Goal: Communication & Community: Share content

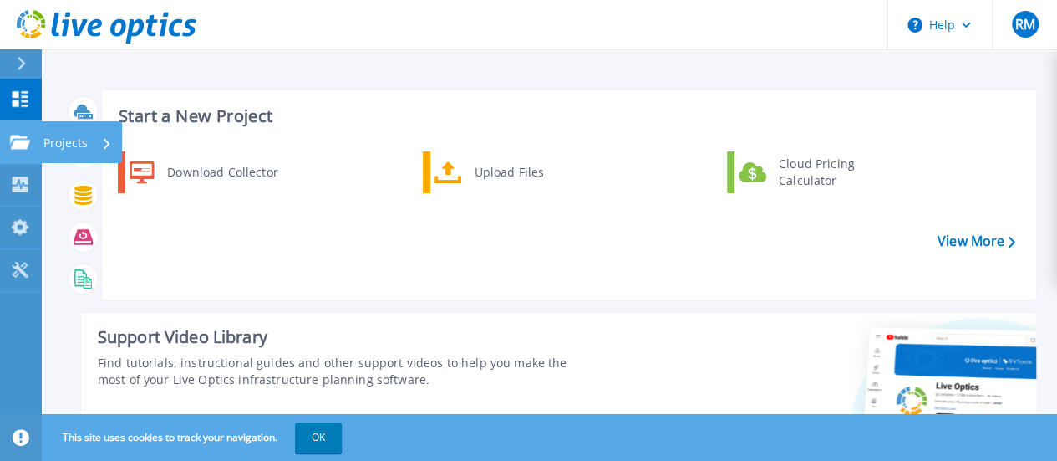
click at [45, 137] on p "Projects" at bounding box center [65, 142] width 44 height 43
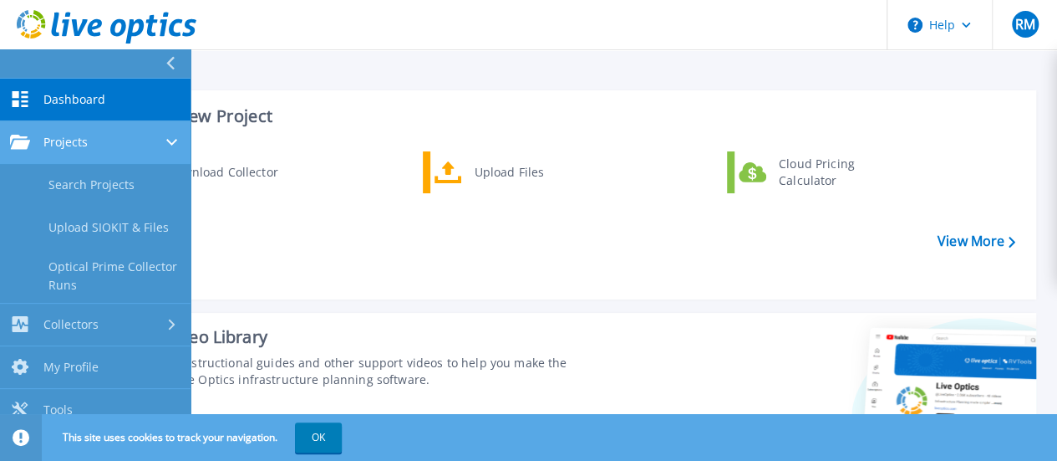
click at [75, 138] on span "Projects" at bounding box center [65, 142] width 44 height 15
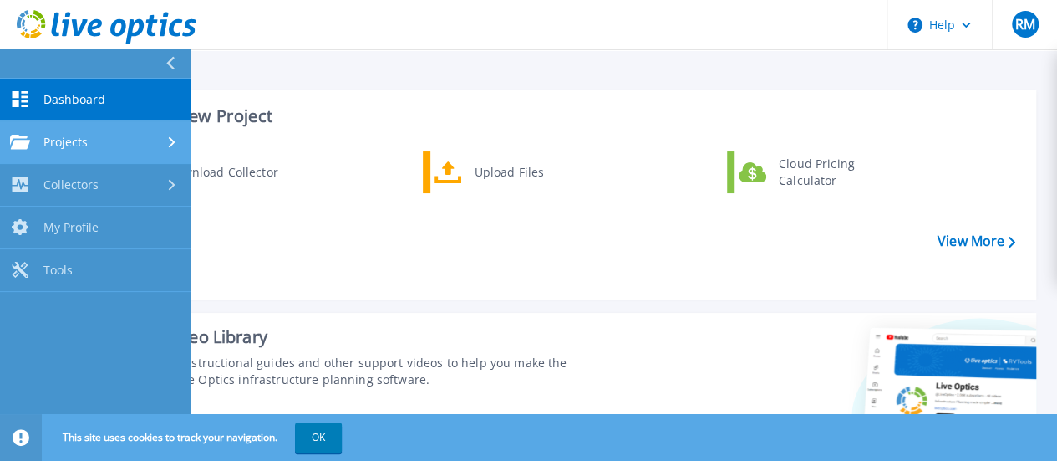
click at [85, 141] on span "Projects" at bounding box center [65, 142] width 44 height 15
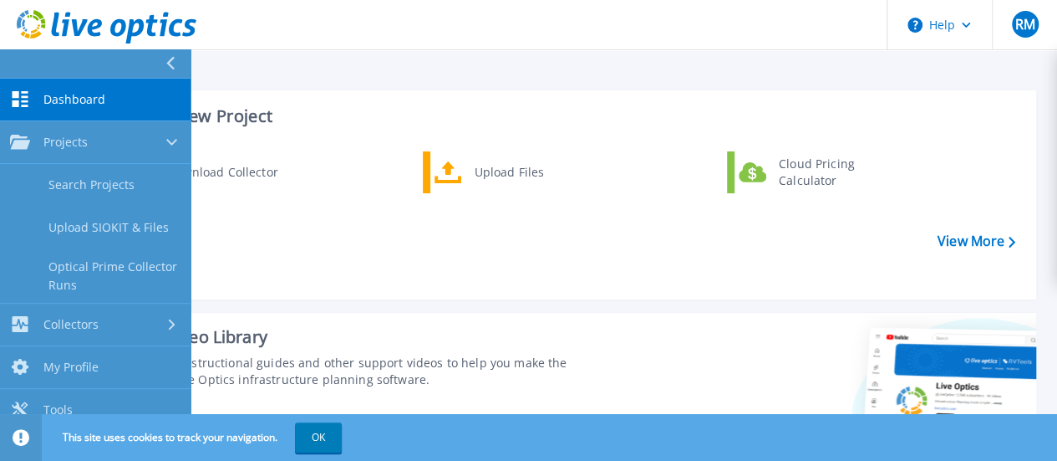
click at [388, 196] on div "Download Collector Upload Files Cloud Pricing Calculator" at bounding box center [566, 219] width 923 height 144
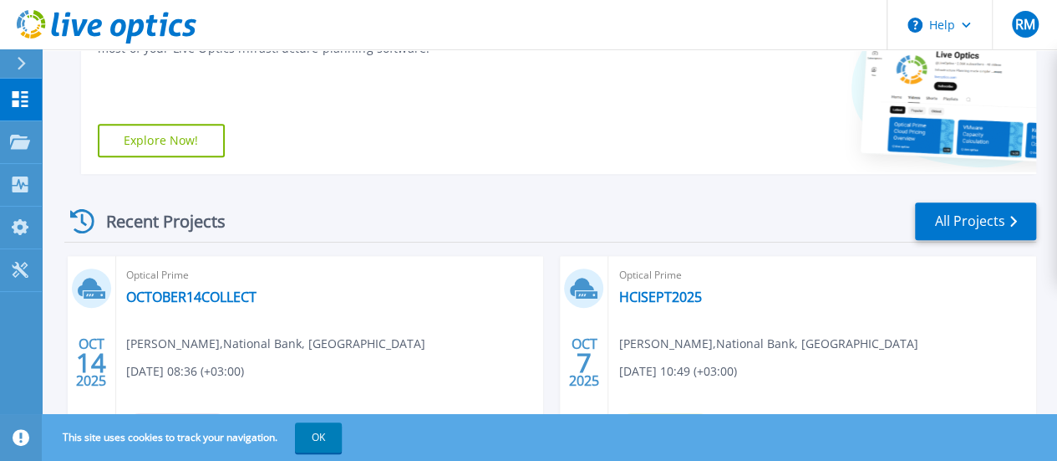
scroll to position [418, 0]
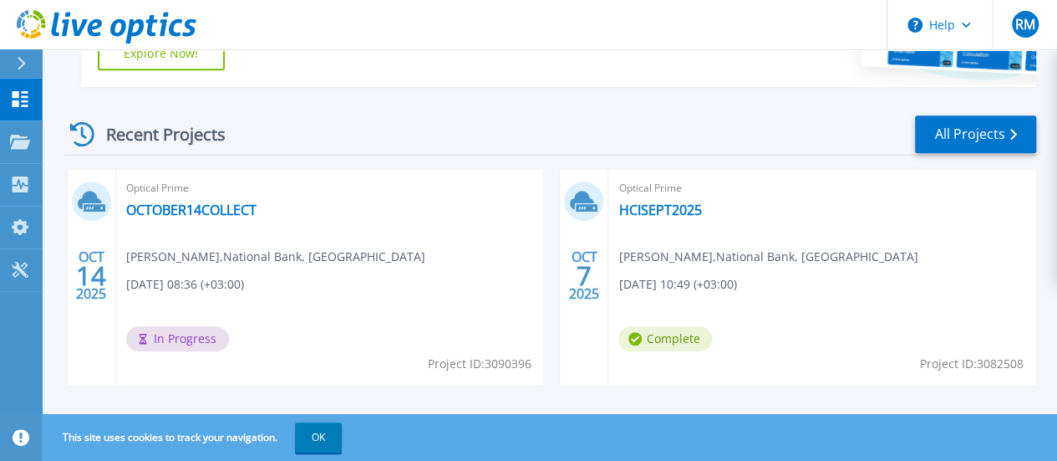
click at [277, 451] on link "PowerstoreDRSept2025" at bounding box center [201, 459] width 150 height 17
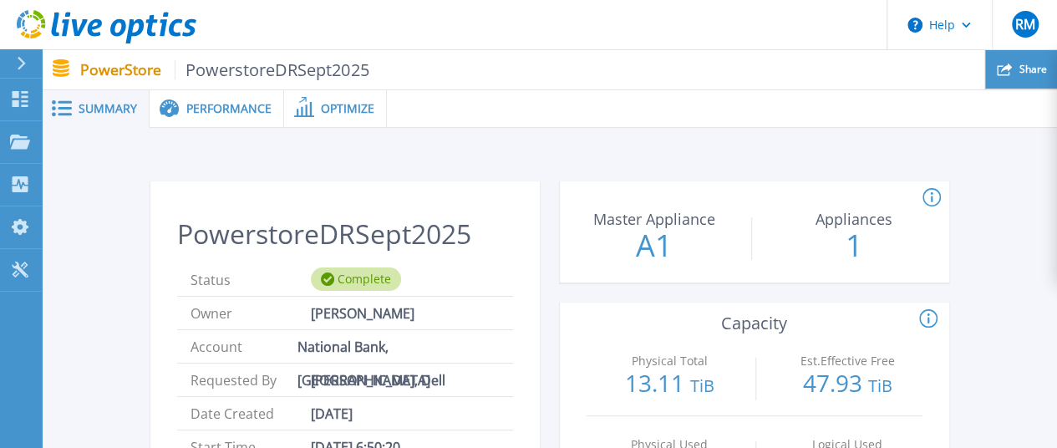
click at [1013, 73] on div "Share" at bounding box center [1022, 69] width 72 height 39
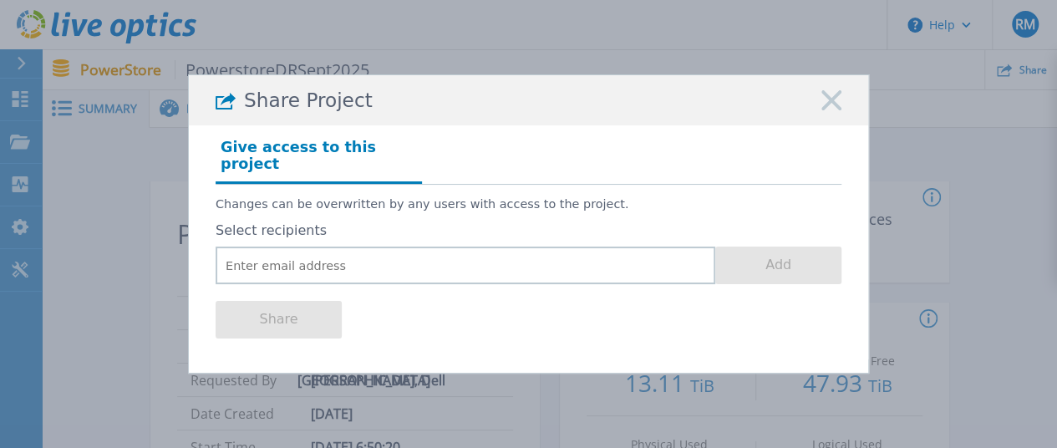
click at [831, 110] on rect at bounding box center [832, 100] width 22 height 22
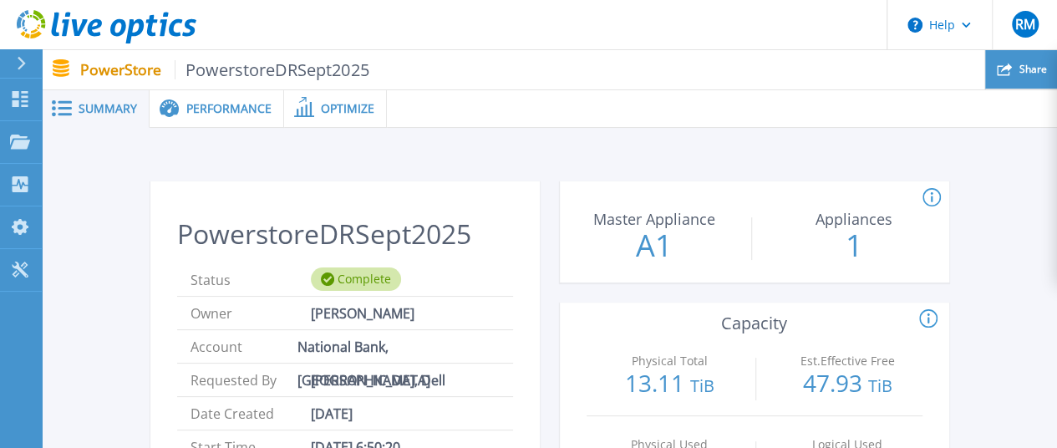
click at [1007, 79] on div "Share" at bounding box center [1022, 69] width 72 height 39
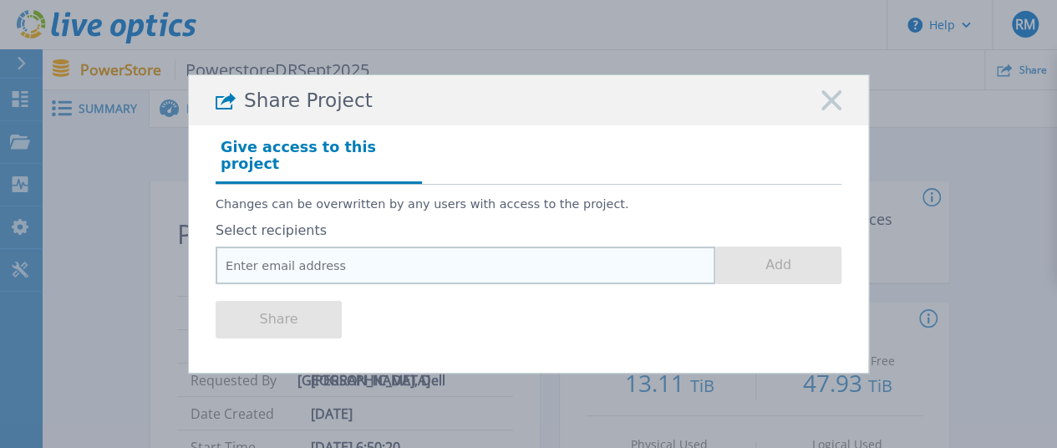
click at [401, 250] on input "email" at bounding box center [466, 266] width 500 height 38
paste input "Victor.Seme@dell.com"
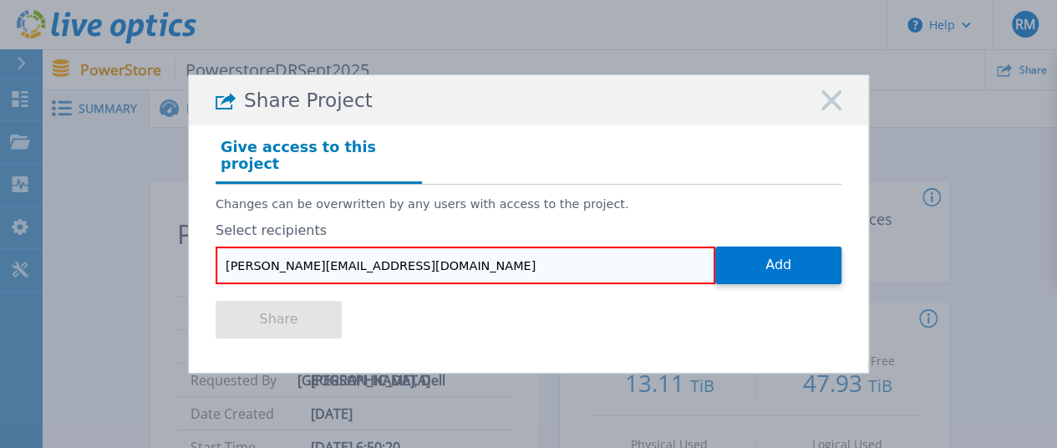
type input "[PERSON_NAME][EMAIL_ADDRESS][DOMAIN_NAME]"
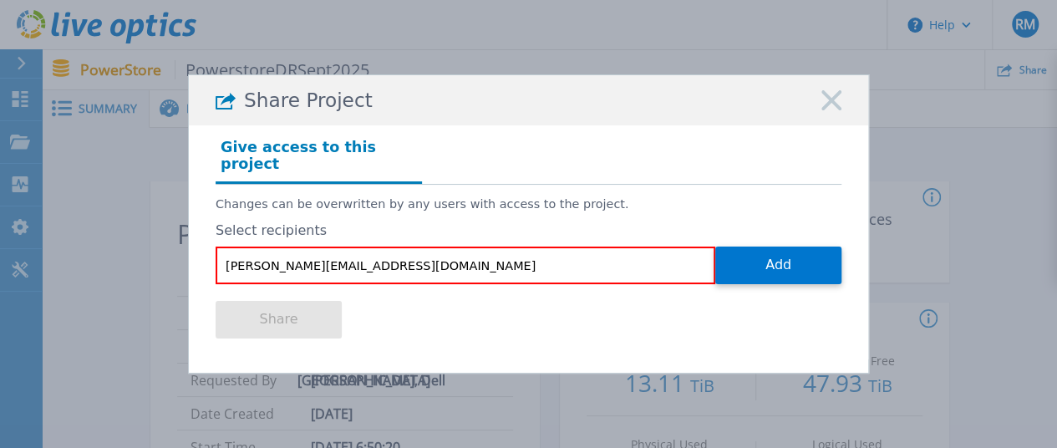
click at [415, 313] on div "Share" at bounding box center [529, 317] width 626 height 67
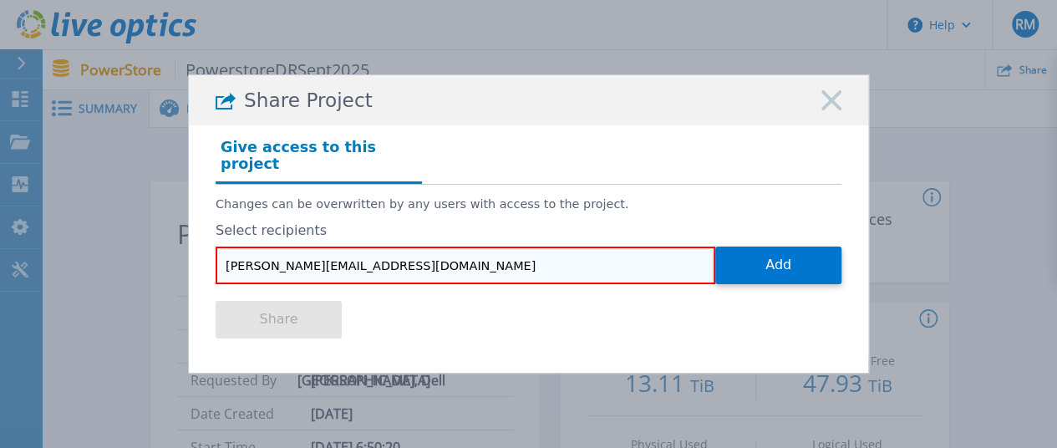
click at [406, 272] on input "[PERSON_NAME][EMAIL_ADDRESS][DOMAIN_NAME]" at bounding box center [466, 266] width 500 height 38
click at [409, 269] on input "[PERSON_NAME][EMAIL_ADDRESS][DOMAIN_NAME]" at bounding box center [466, 266] width 500 height 38
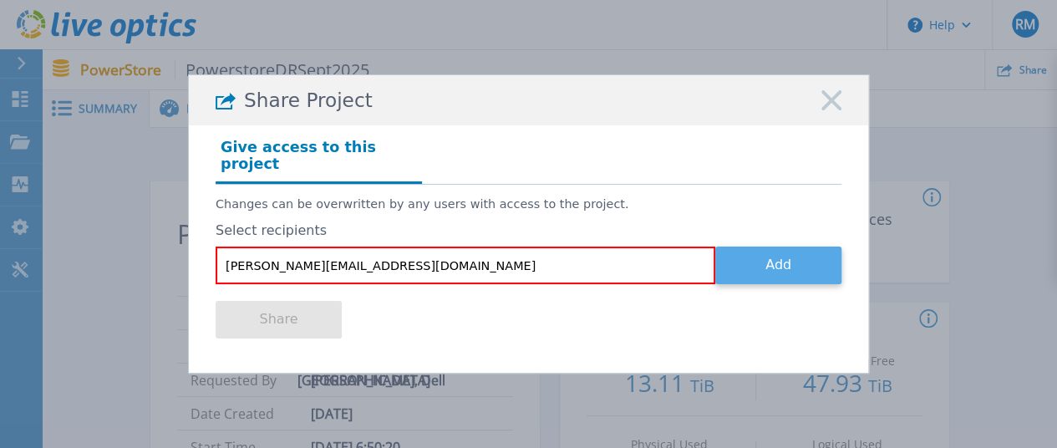
click at [749, 267] on button "Add" at bounding box center [779, 266] width 126 height 38
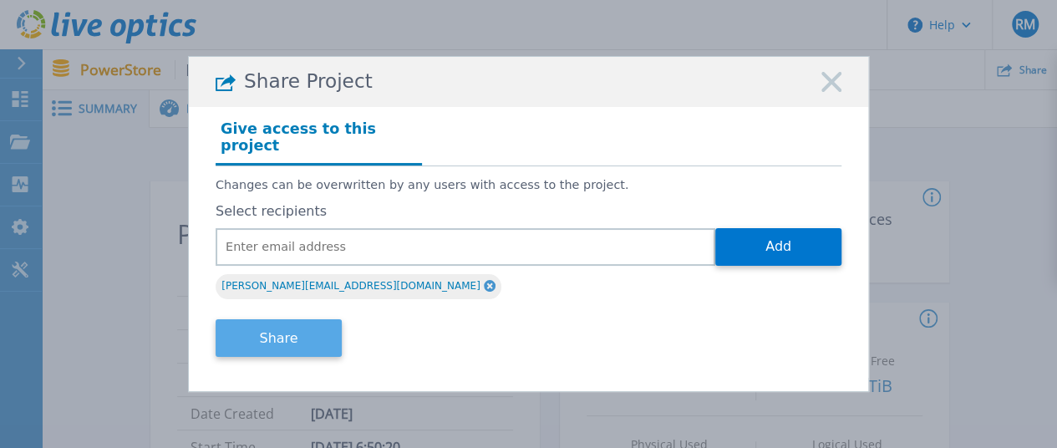
click at [304, 342] on button "Share" at bounding box center [279, 338] width 126 height 38
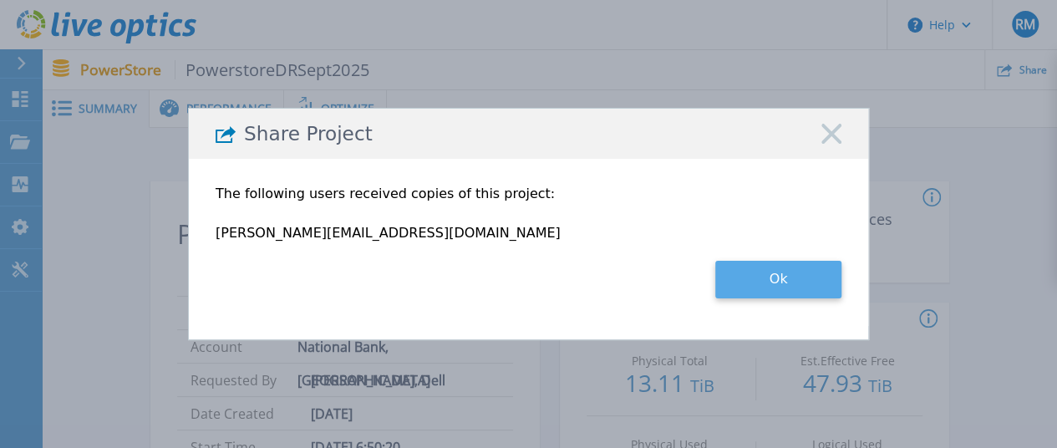
click at [771, 283] on button "Ok" at bounding box center [779, 280] width 126 height 38
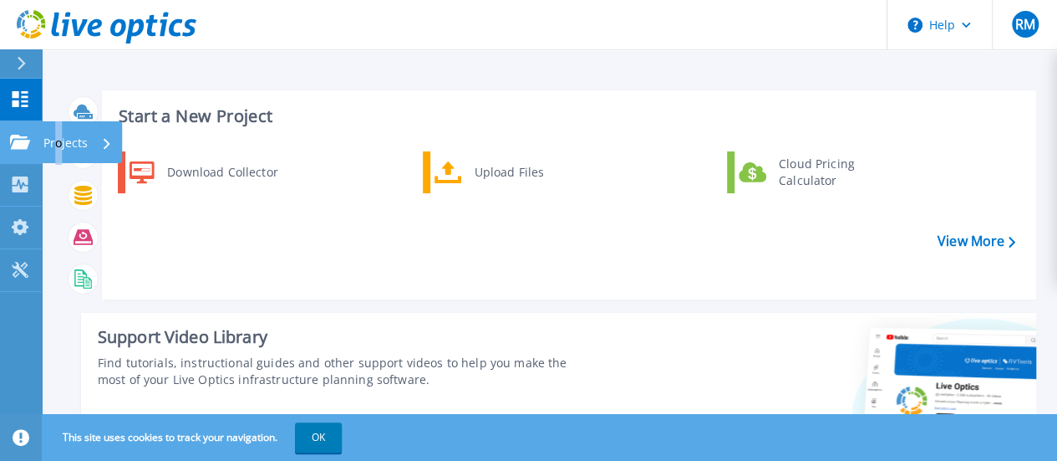
click at [59, 139] on p "Projects" at bounding box center [65, 142] width 44 height 43
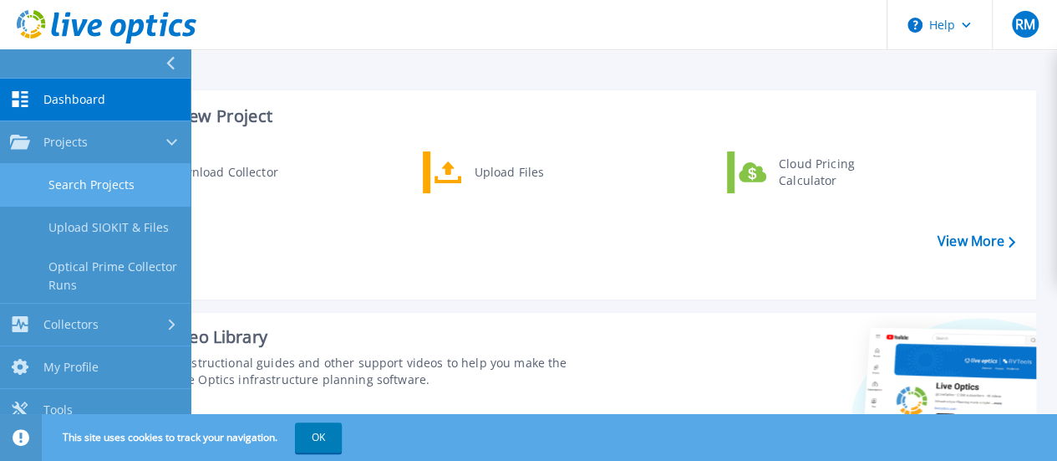
click at [124, 193] on link "Search Projects" at bounding box center [95, 185] width 191 height 43
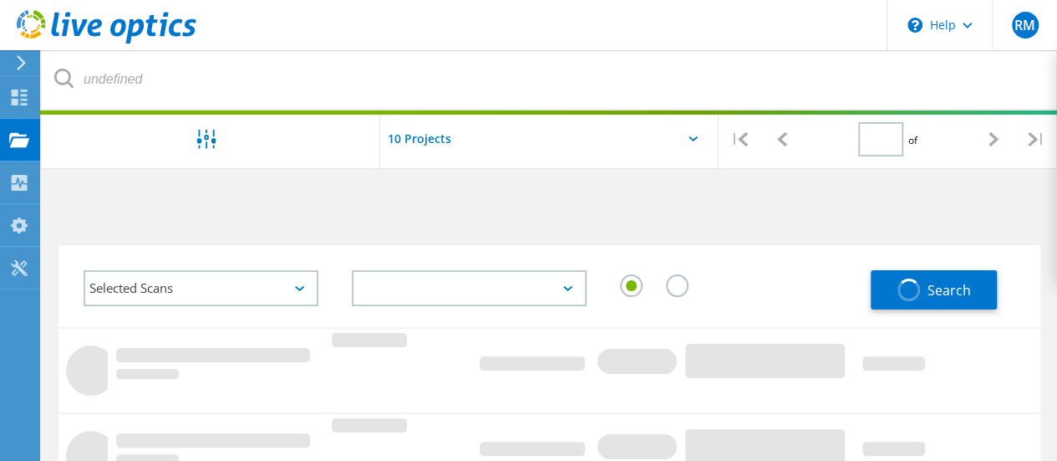
type input "1"
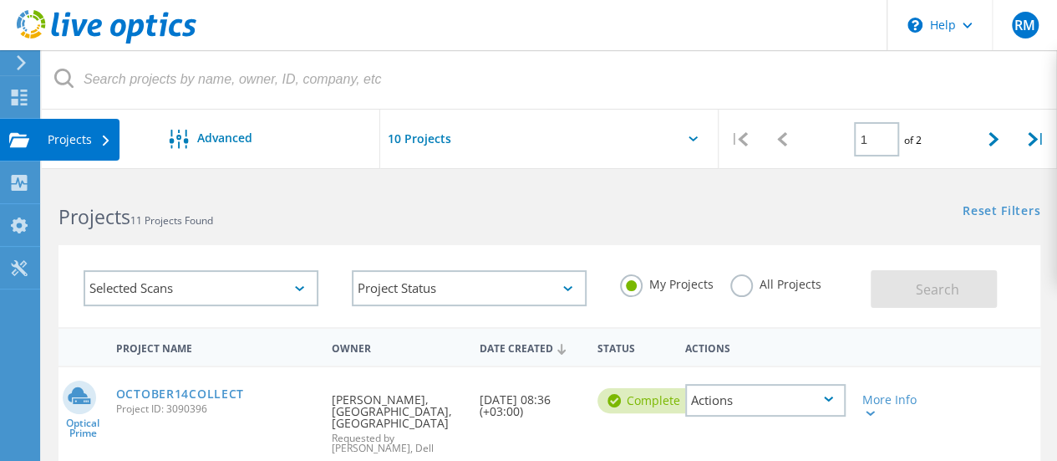
click at [70, 140] on div "Projects" at bounding box center [80, 140] width 64 height 12
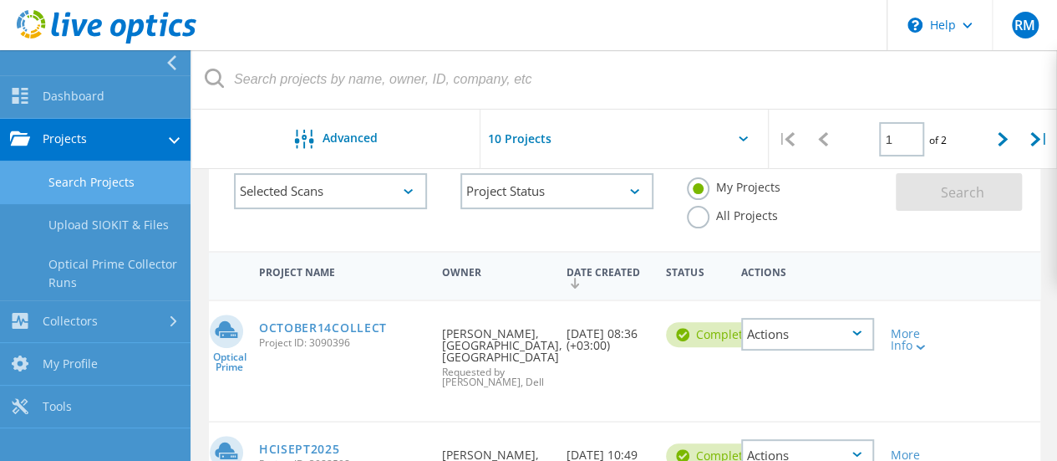
scroll to position [167, 0]
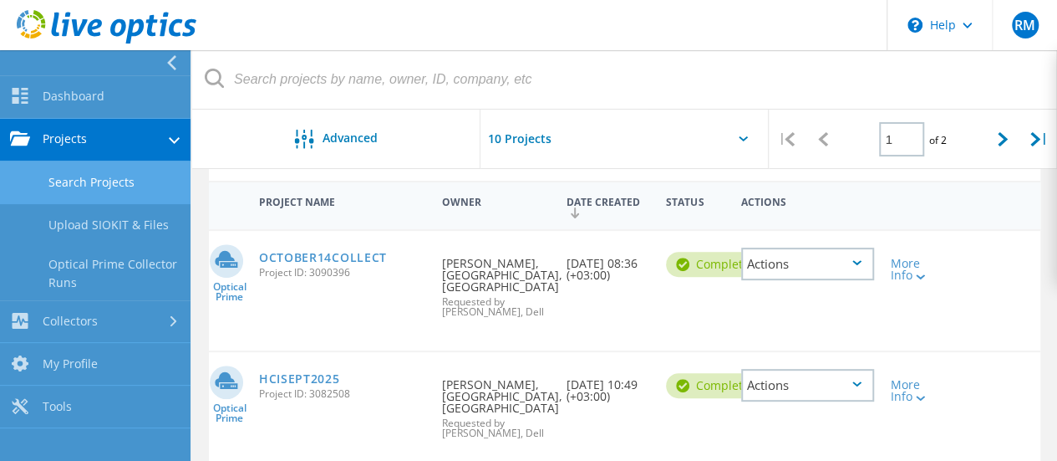
click at [121, 182] on link "Search Projects" at bounding box center [95, 182] width 191 height 43
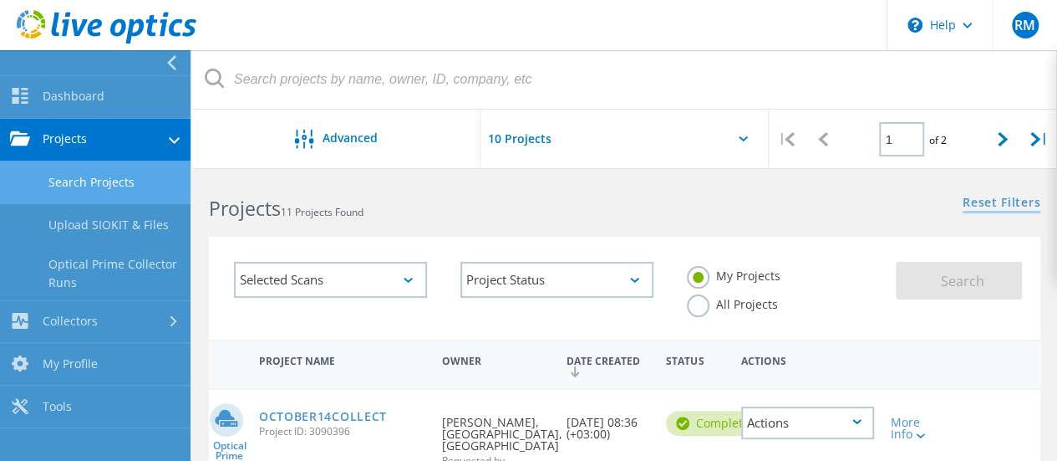
scroll to position [0, 0]
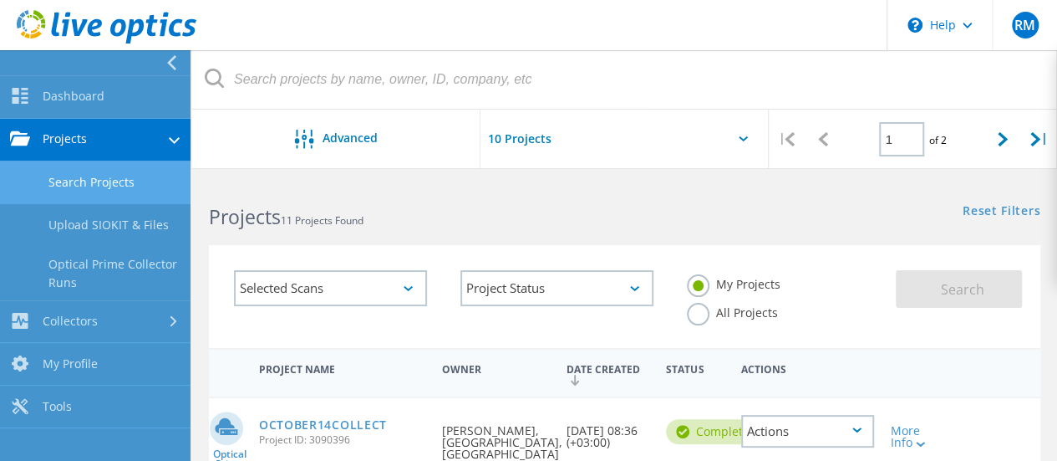
click at [89, 146] on link "Projects" at bounding box center [95, 140] width 191 height 43
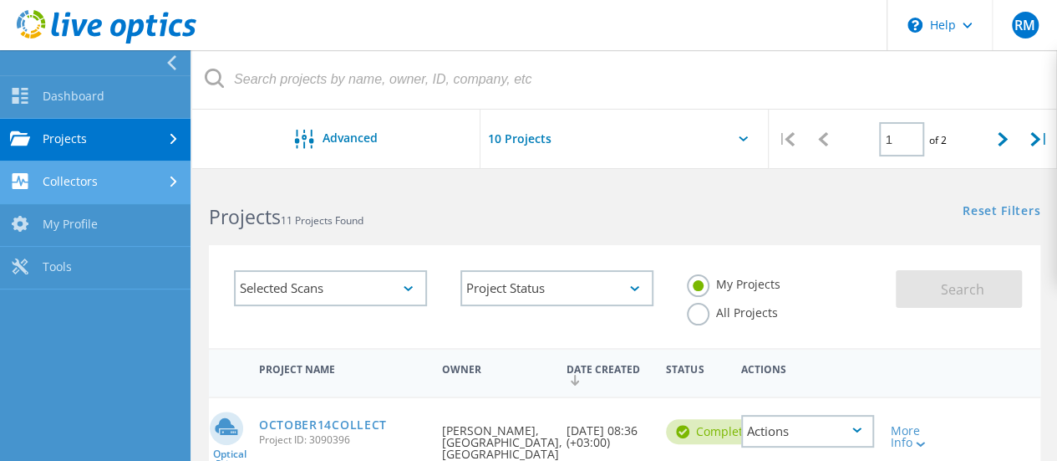
click at [90, 188] on link "Collectors" at bounding box center [95, 182] width 191 height 43
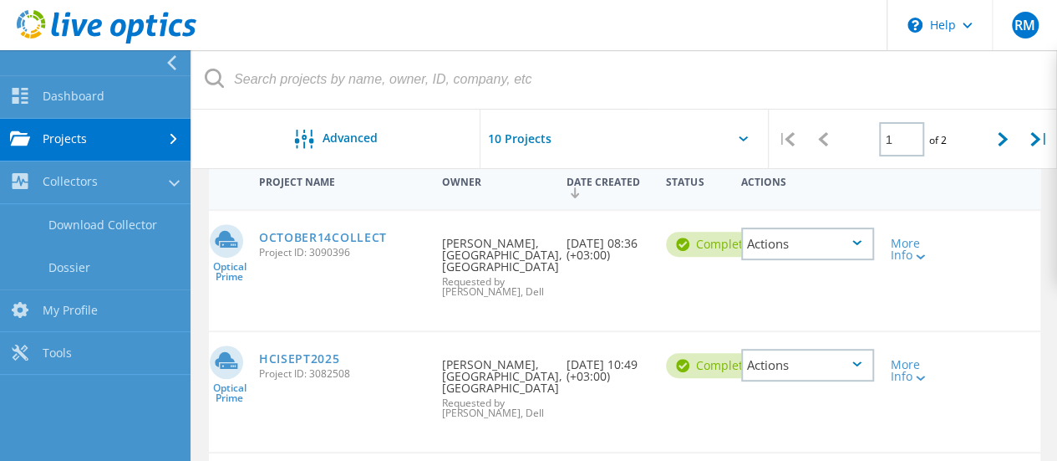
scroll to position [167, 0]
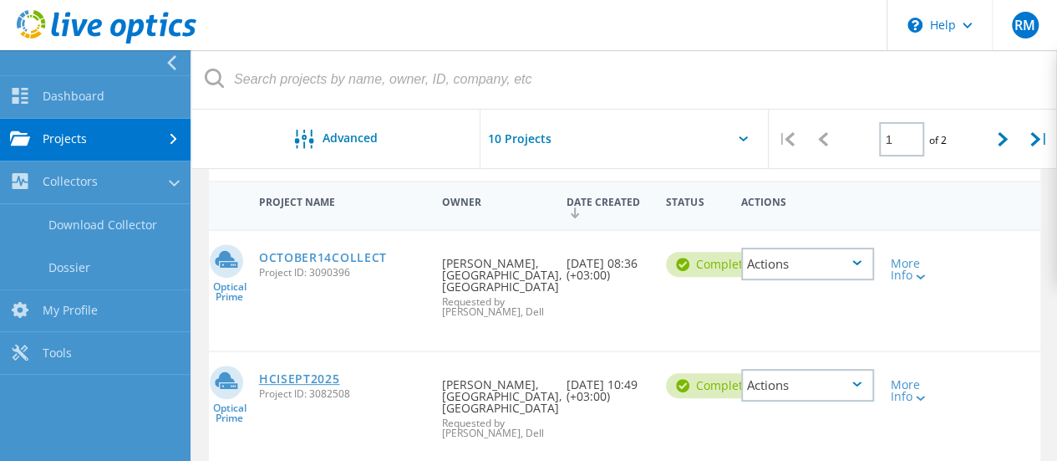
click at [293, 379] on link "HCISEPT2025" at bounding box center [299, 379] width 81 height 12
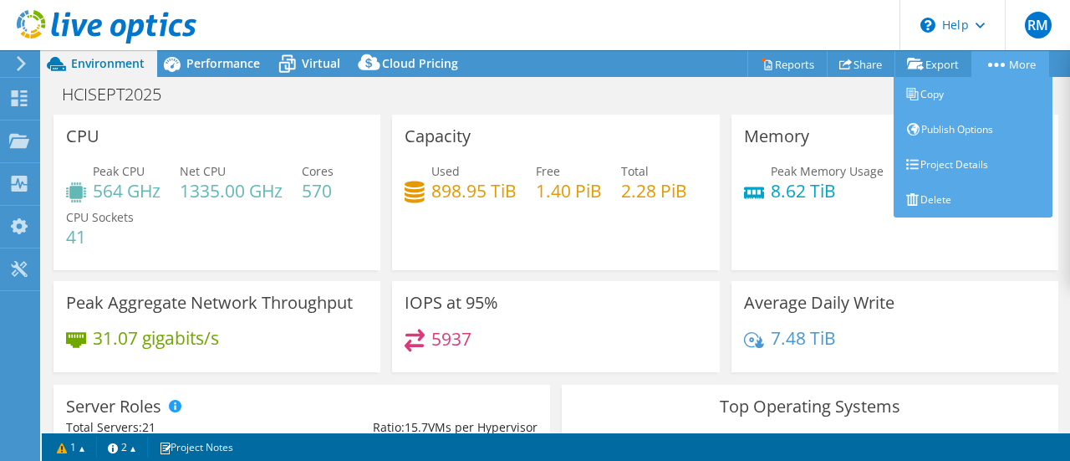
select select "USD"
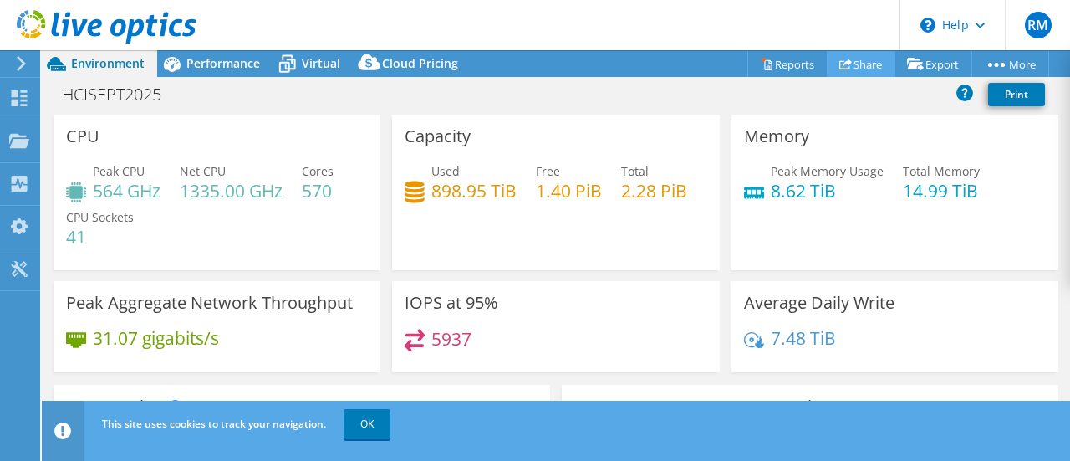
click at [848, 64] on link "Share" at bounding box center [861, 64] width 69 height 26
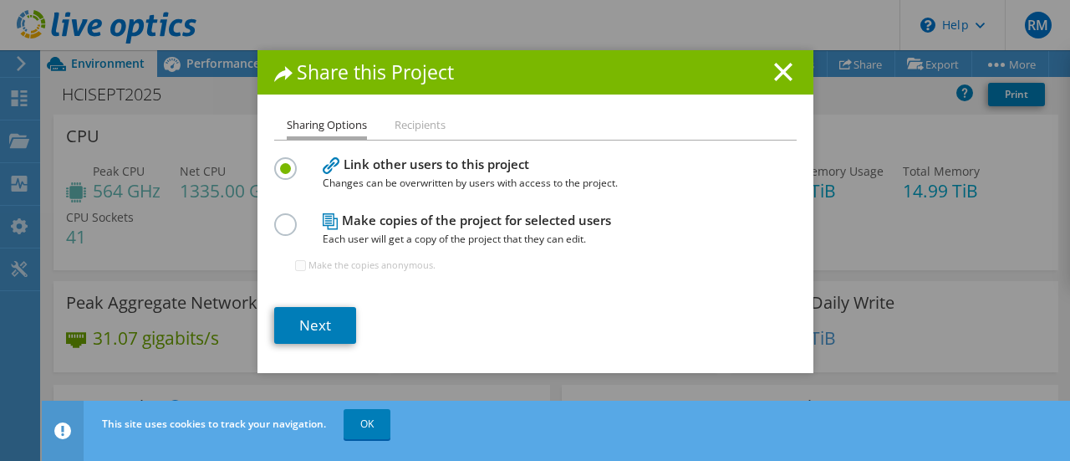
click at [276, 217] on label at bounding box center [288, 215] width 29 height 4
click at [0, 0] on input "radio" at bounding box center [0, 0] width 0 height 0
click at [298, 334] on link "Next" at bounding box center [315, 325] width 82 height 37
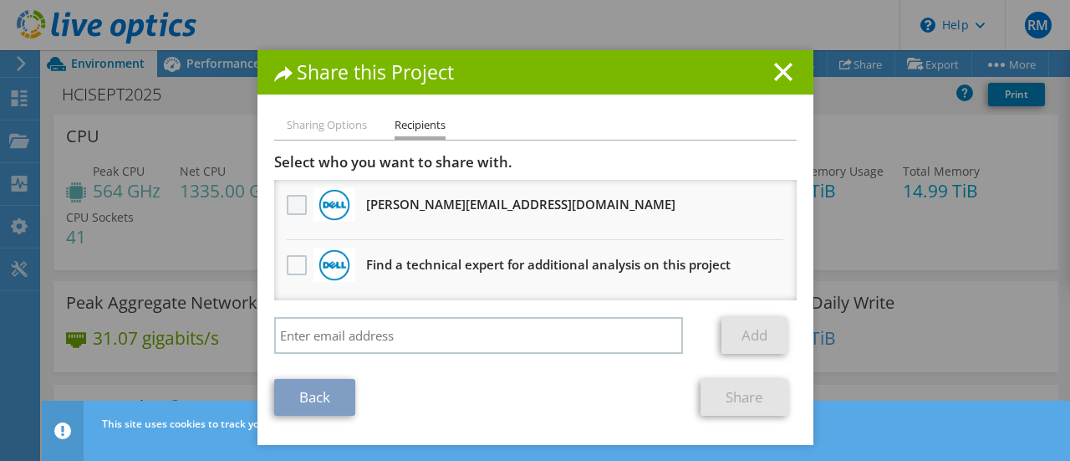
click at [291, 202] on label at bounding box center [299, 205] width 24 height 20
click at [0, 0] on input "checkbox" at bounding box center [0, 0] width 0 height 0
click at [716, 398] on link "Share" at bounding box center [745, 397] width 88 height 37
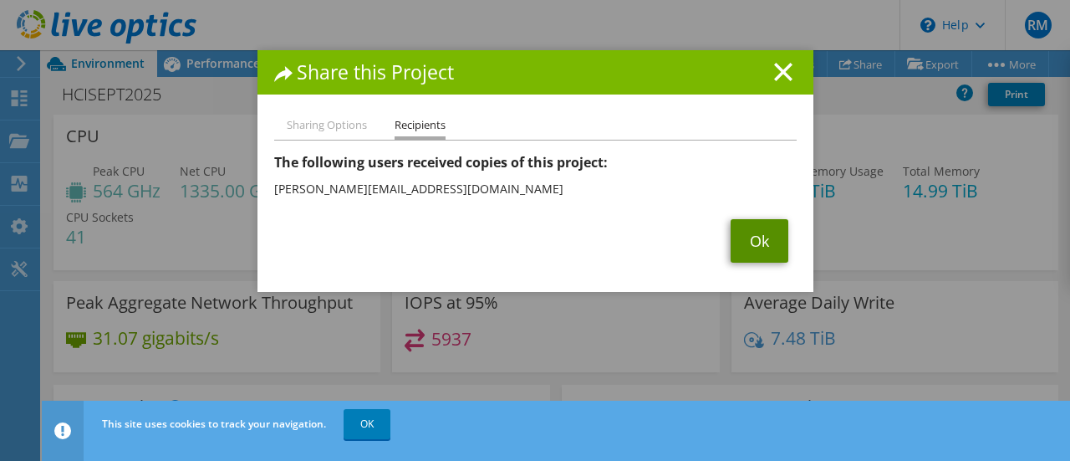
click at [744, 247] on link "Ok" at bounding box center [760, 240] width 58 height 43
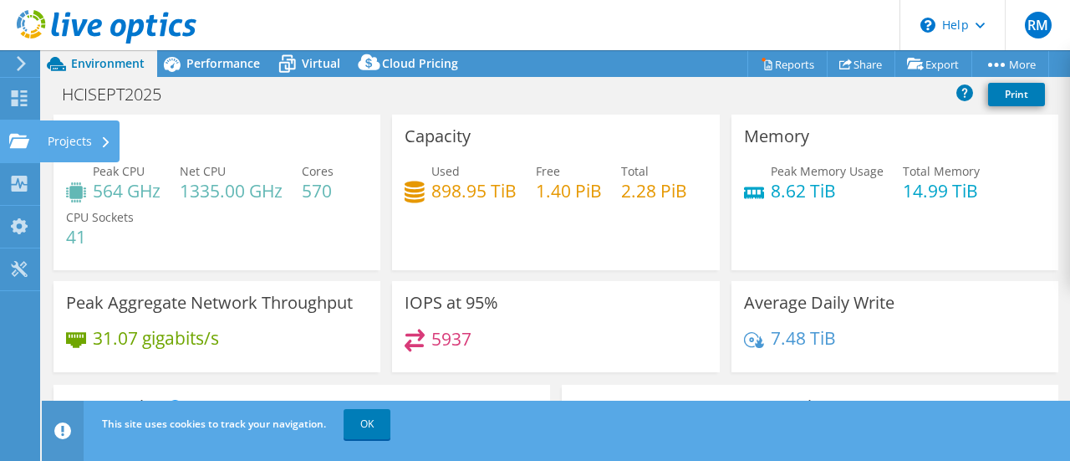
click at [105, 141] on use at bounding box center [106, 142] width 7 height 11
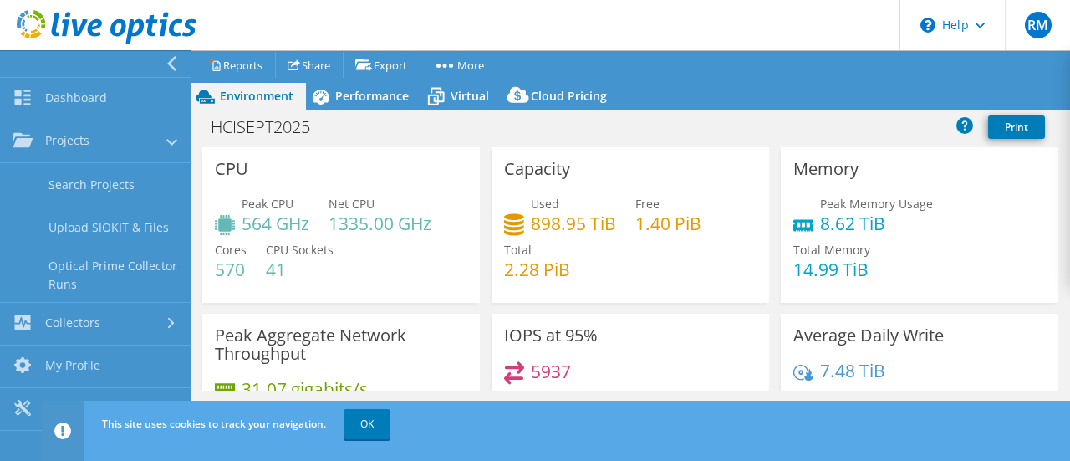
click at [821, 110] on div "HCISEPT2025 Print" at bounding box center [630, 129] width 879 height 38
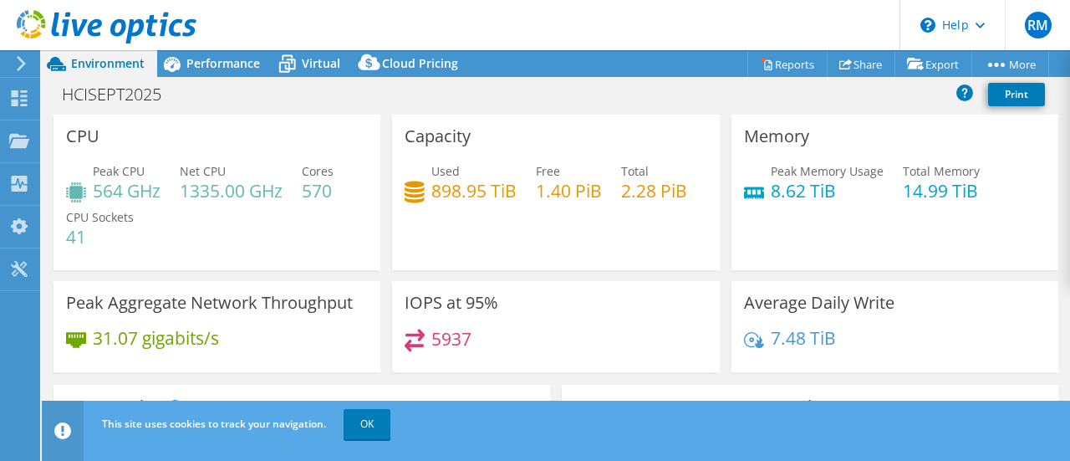
click at [23, 69] on icon at bounding box center [21, 63] width 13 height 15
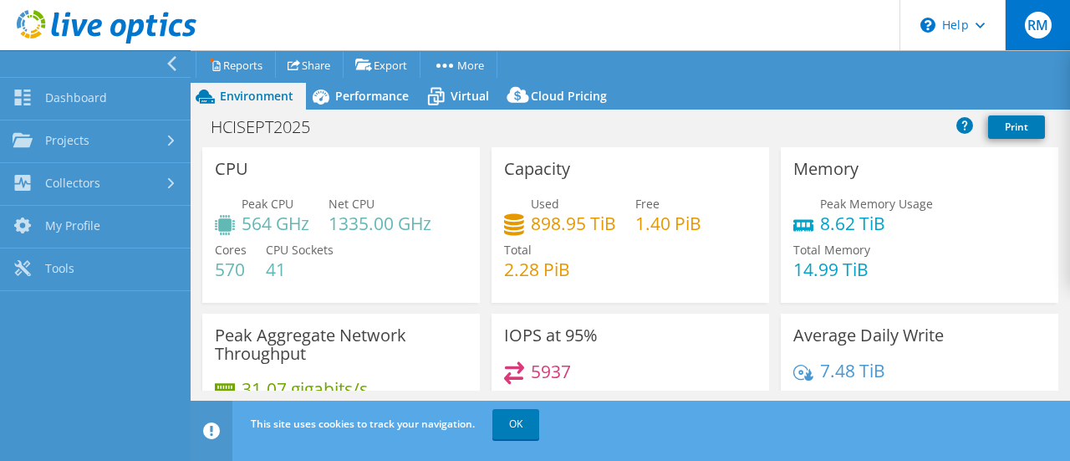
click at [1039, 26] on span "RM" at bounding box center [1038, 25] width 27 height 27
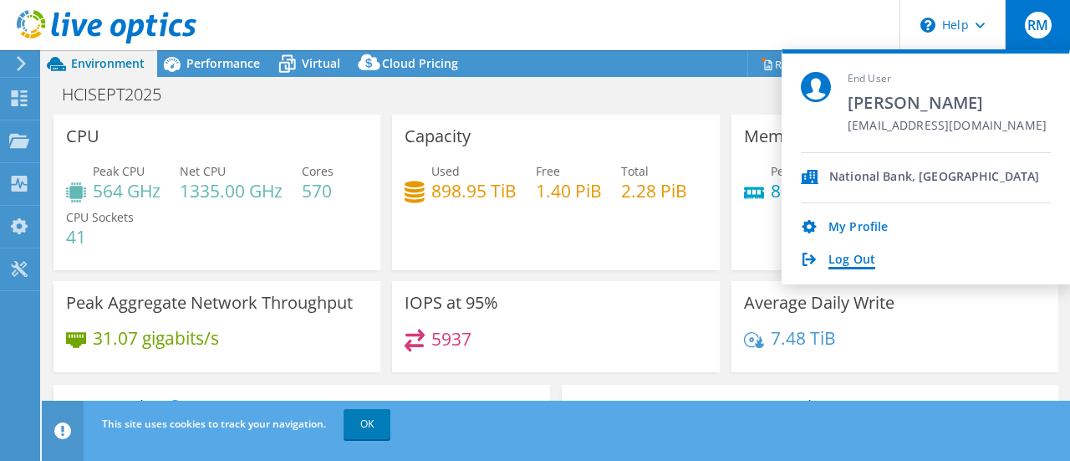
click at [843, 262] on link "Log Out" at bounding box center [851, 260] width 47 height 16
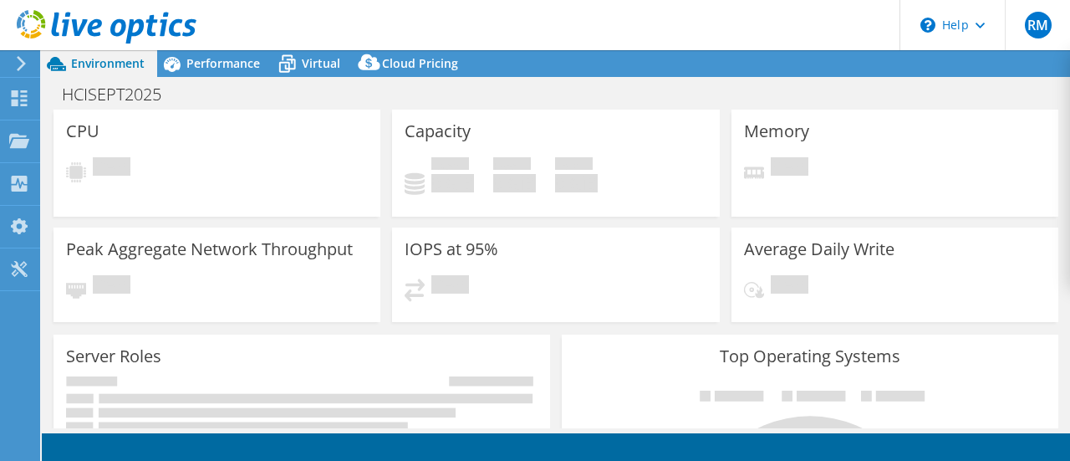
select select "USD"
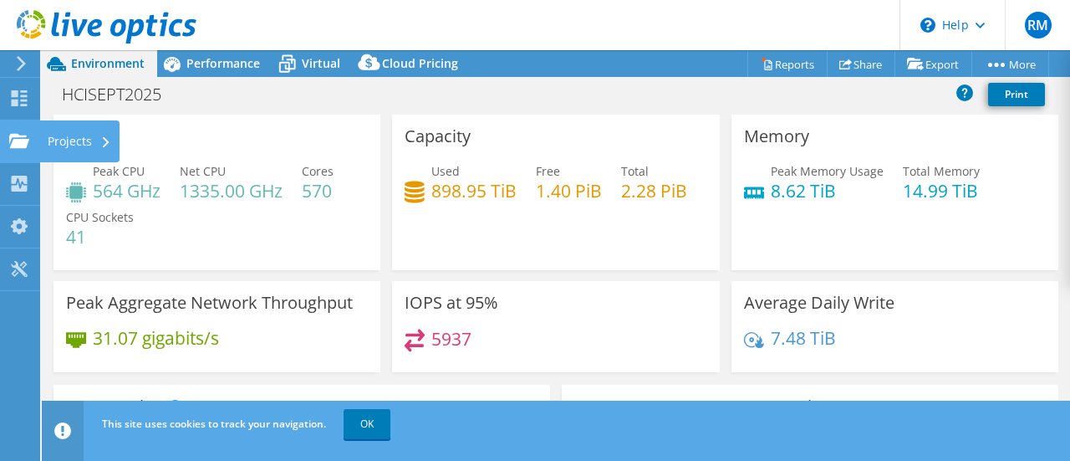
click at [44, 135] on div "Projects" at bounding box center [79, 141] width 80 height 42
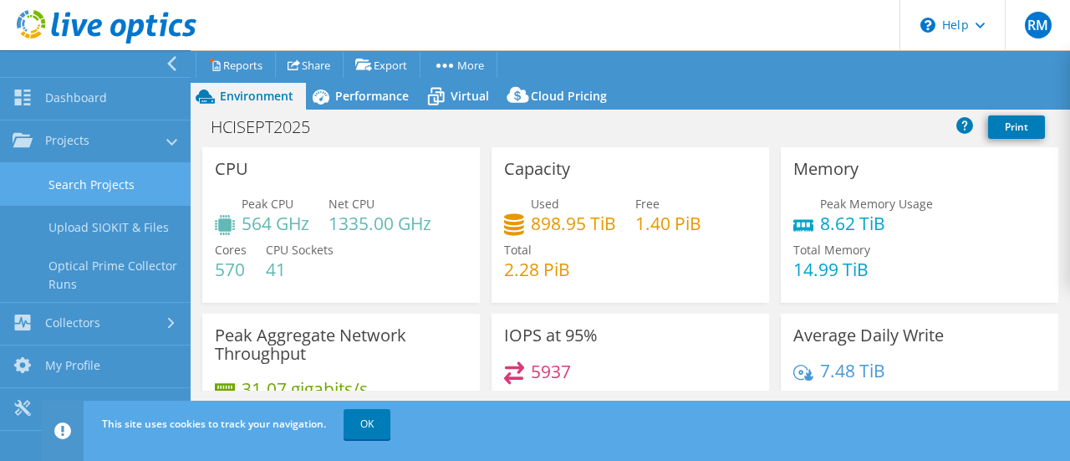
click at [73, 183] on link "Search Projects" at bounding box center [95, 184] width 191 height 43
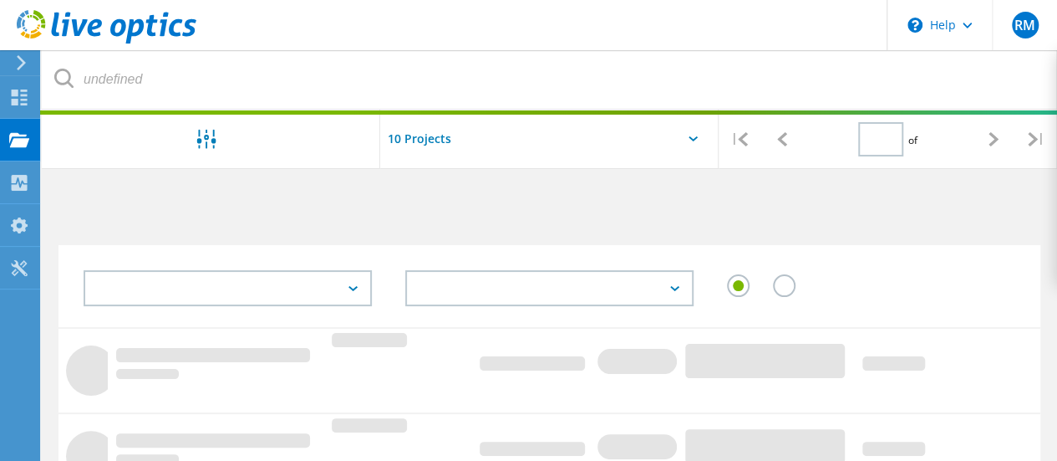
type input "1"
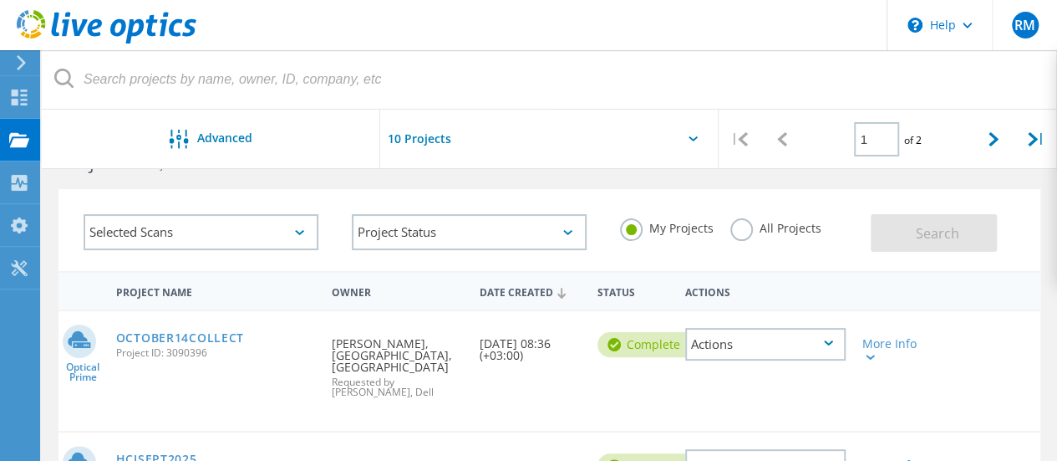
scroll to position [84, 0]
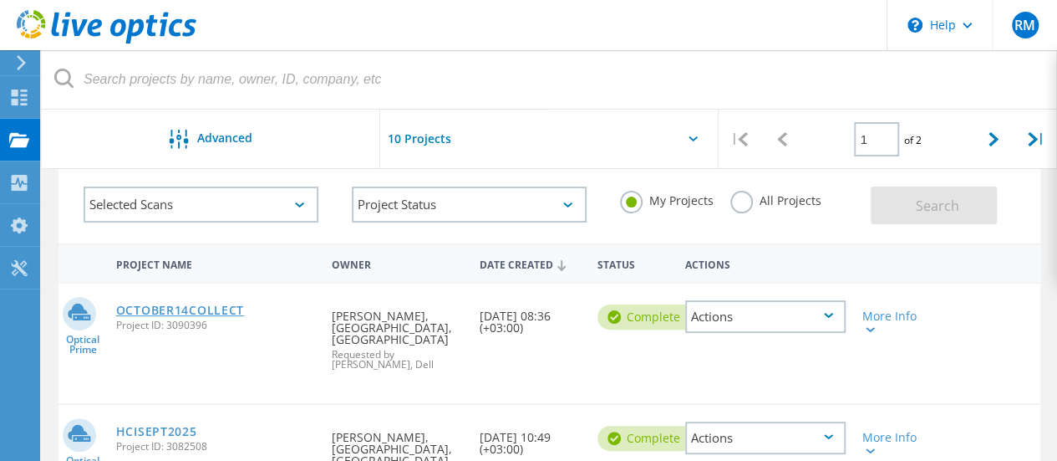
click at [192, 305] on link "OCTOBER14COLLECT" at bounding box center [180, 310] width 128 height 12
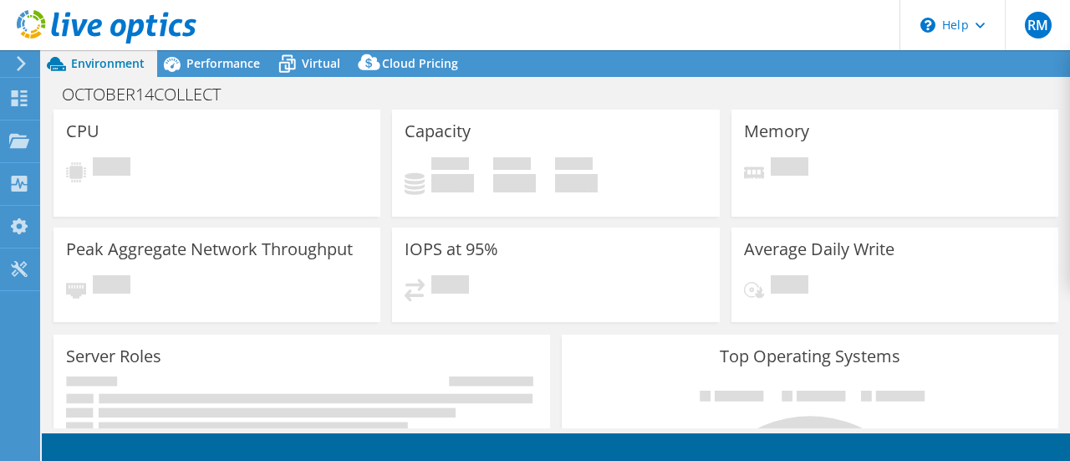
select select "USD"
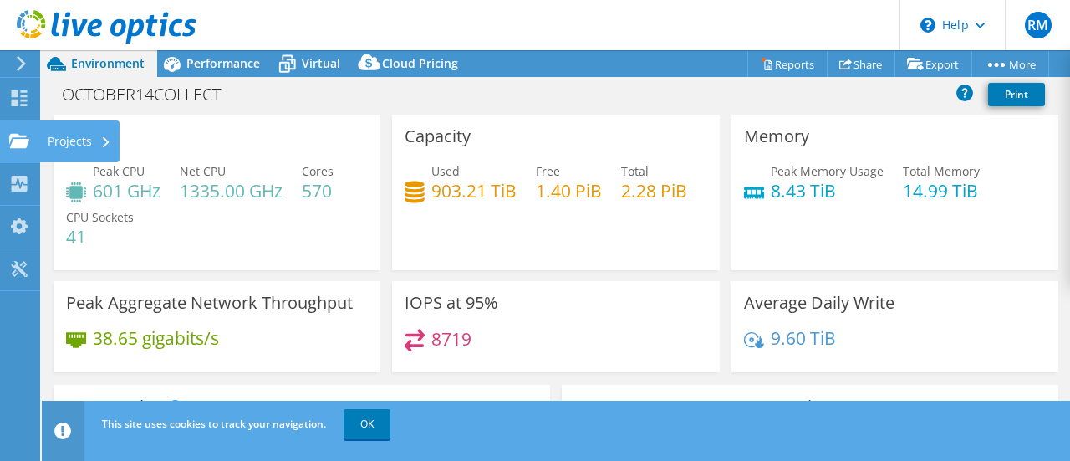
click at [89, 143] on div "Projects" at bounding box center [79, 141] width 80 height 42
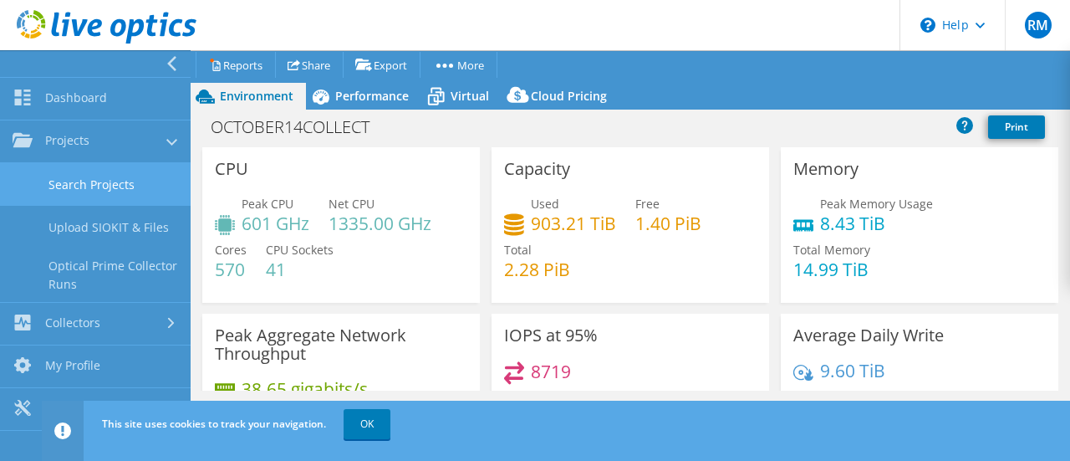
click at [110, 183] on link "Search Projects" at bounding box center [95, 184] width 191 height 43
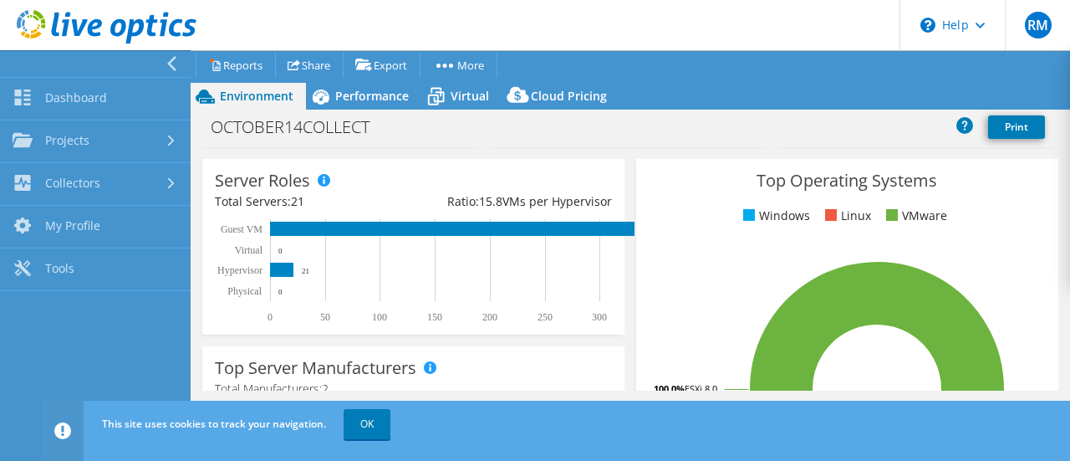
scroll to position [334, 0]
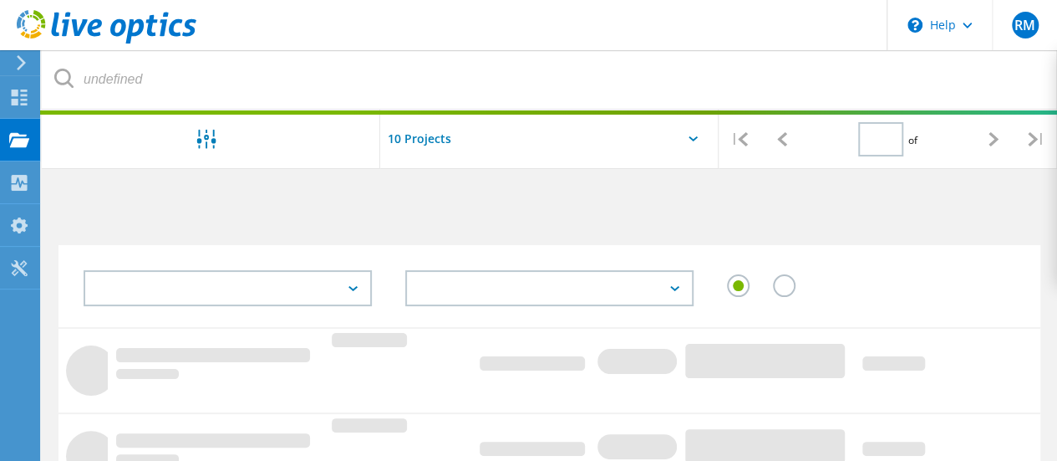
type input "1"
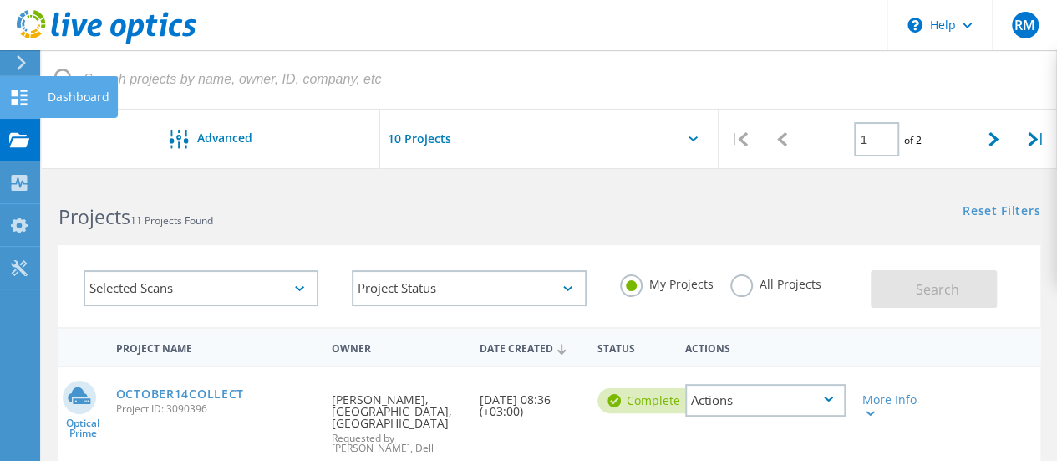
click at [18, 104] on div at bounding box center [19, 99] width 20 height 18
click at [58, 100] on div "Dashboard" at bounding box center [79, 97] width 62 height 12
